Goal: Task Accomplishment & Management: Manage account settings

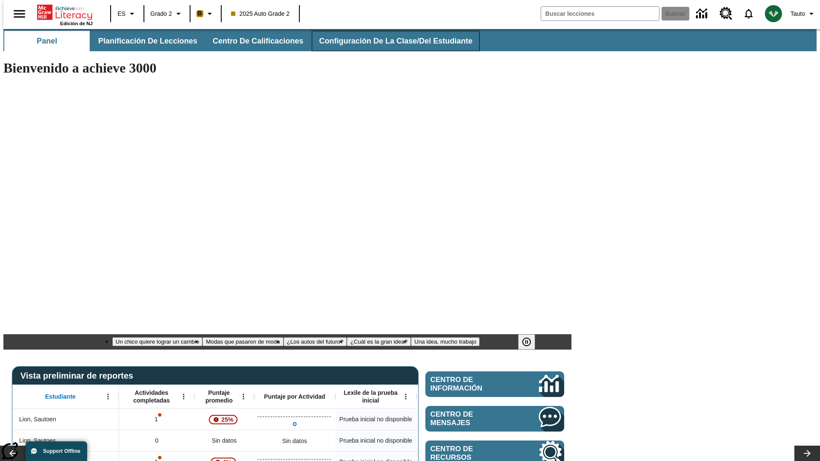
click at [386, 41] on span "Configuración de la clase/del estudiante" at bounding box center [395, 41] width 153 height 10
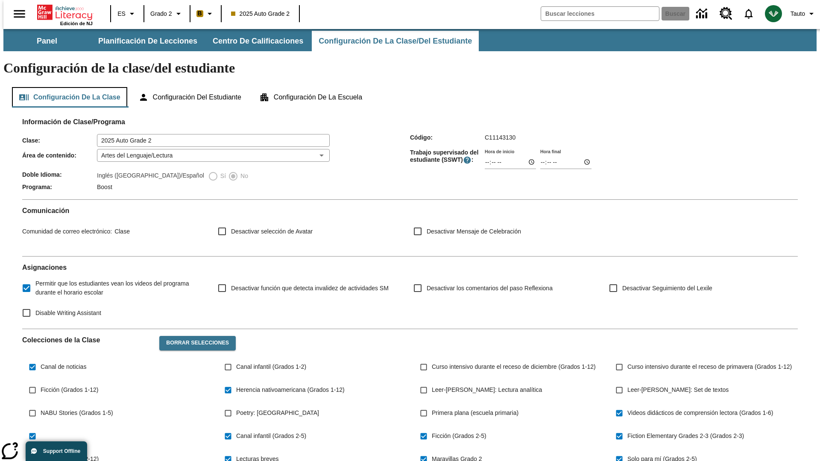
click at [67, 87] on button "Configuración de la clase" at bounding box center [69, 97] width 115 height 20
type input "17:35"
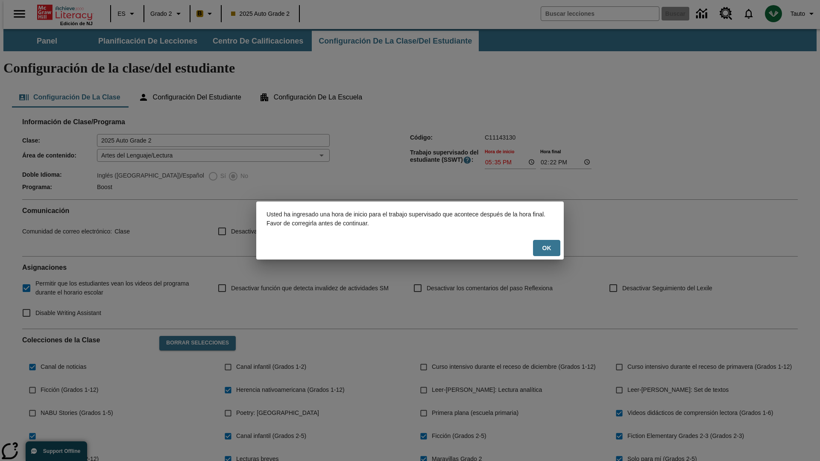
scroll to position [125, 0]
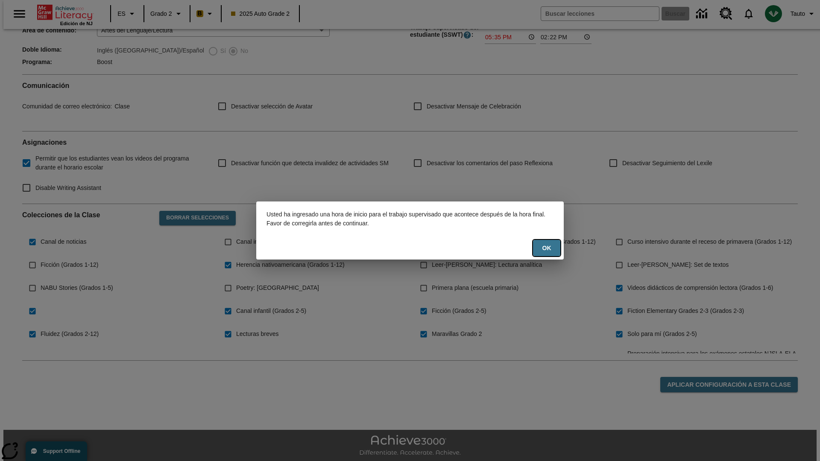
click at [547, 248] on button "OK" at bounding box center [546, 248] width 27 height 17
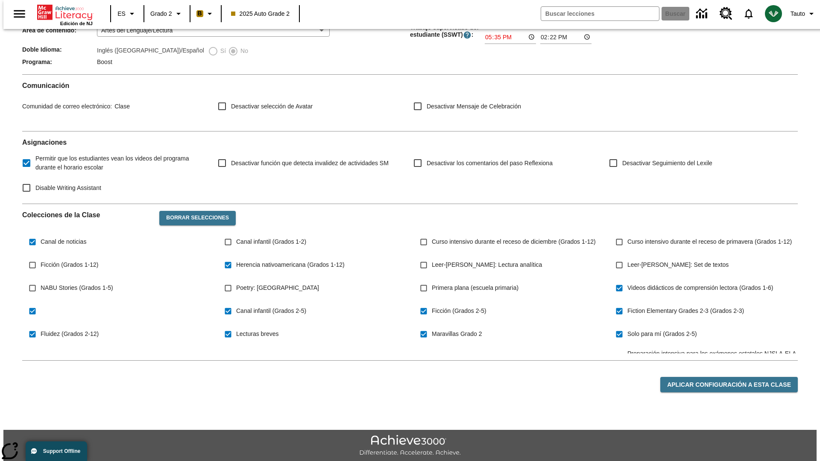
type input "17:35"
click at [734, 377] on button "Aplicar configuración a esta clase" at bounding box center [729, 385] width 138 height 16
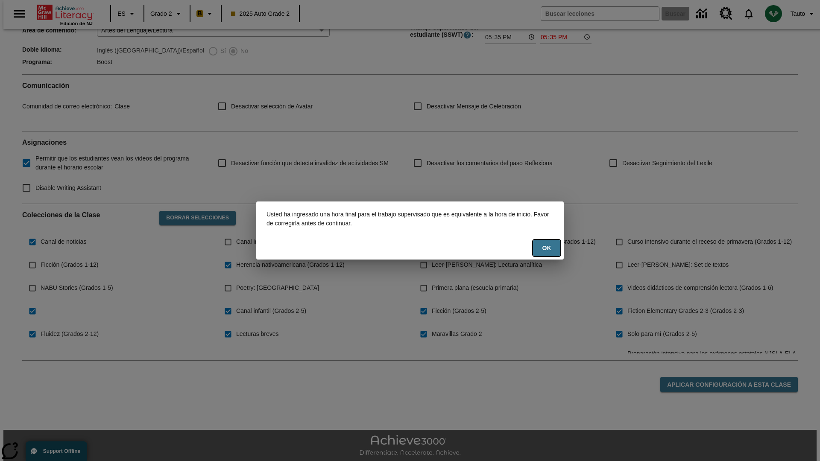
click at [547, 248] on button "OK" at bounding box center [546, 248] width 27 height 17
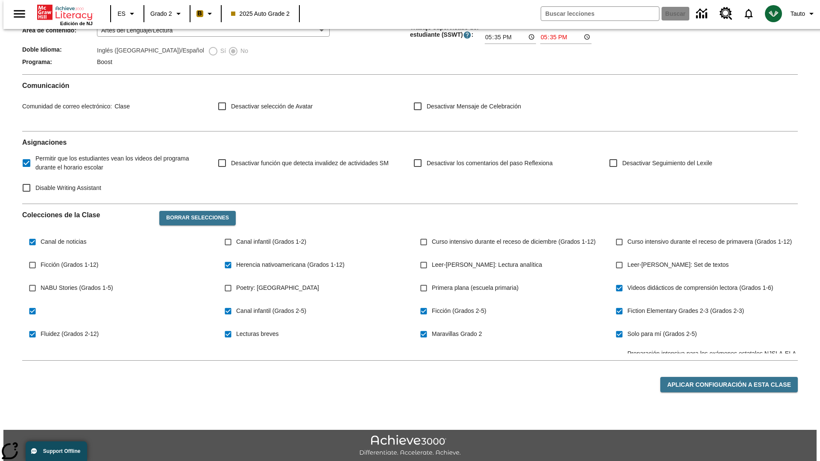
type input "23:35"
type input "23:36"
click at [734, 377] on button "Aplicar configuración a esta clase" at bounding box center [729, 385] width 138 height 16
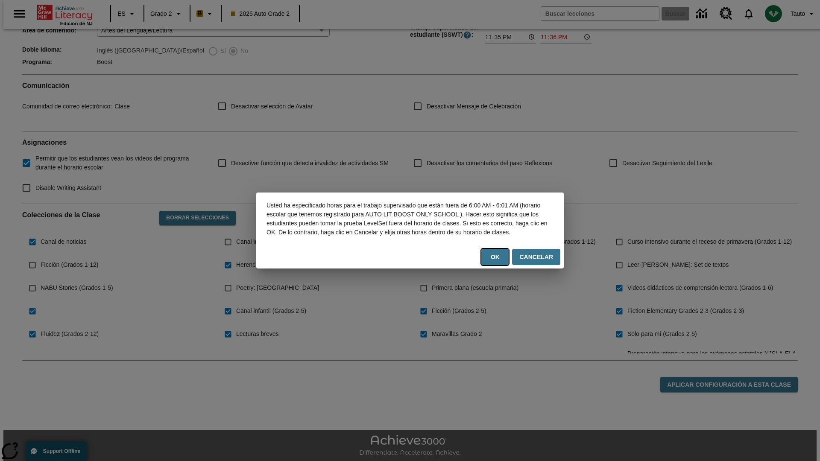
click at [498, 261] on button "OK" at bounding box center [494, 257] width 27 height 17
